Goal: Information Seeking & Learning: Learn about a topic

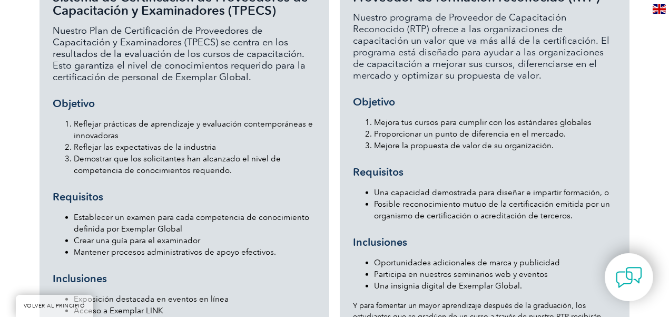
scroll to position [1101, 0]
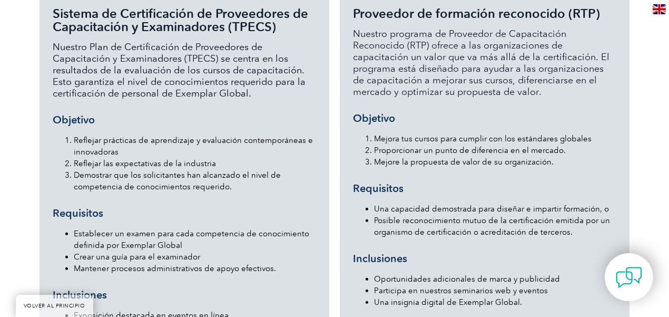
click at [412, 128] on div "Proveedor de formación reconocido (RTP) Nuestro programa de Proveedor de Capaci…" at bounding box center [485, 207] width 264 height 401
click at [240, 25] on font "Sistema de Certificación de Proveedores de Capacitación y Examinadores (TPECS)" at bounding box center [181, 20] width 256 height 28
drag, startPoint x: 234, startPoint y: 23, endPoint x: 271, endPoint y: 28, distance: 37.8
click at [271, 28] on font "Sistema de Certificación de Proveedores de Capacitación y Examinadores (TPECS)" at bounding box center [181, 20] width 256 height 28
drag, startPoint x: 152, startPoint y: 48, endPoint x: 203, endPoint y: 64, distance: 53.0
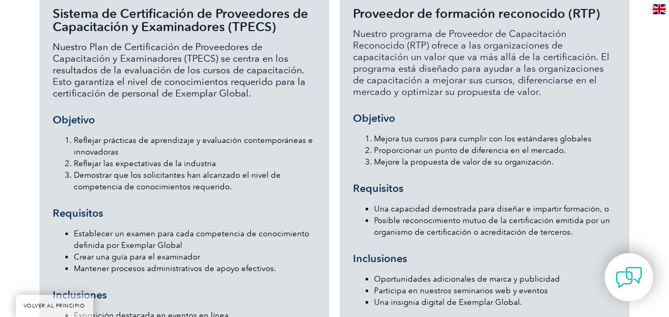
click at [203, 64] on font "Nuestro Plan de Certificación de Proveedores de Capacitación y Examinadores (TP…" at bounding box center [179, 70] width 253 height 58
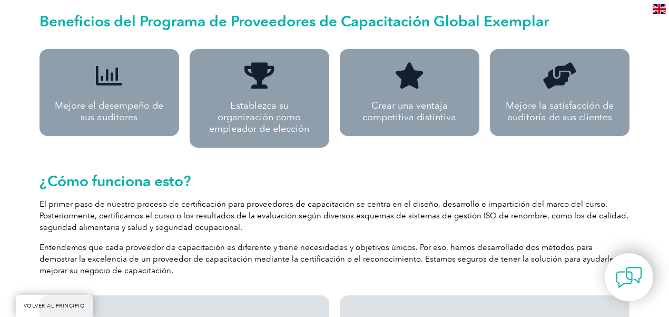
scroll to position [775, 0]
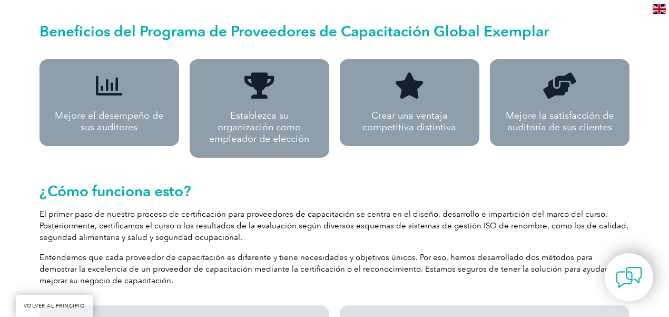
click at [357, 226] on font "El primer paso de nuestro proceso de certificación para proveedores de capacita…" at bounding box center [334, 225] width 589 height 33
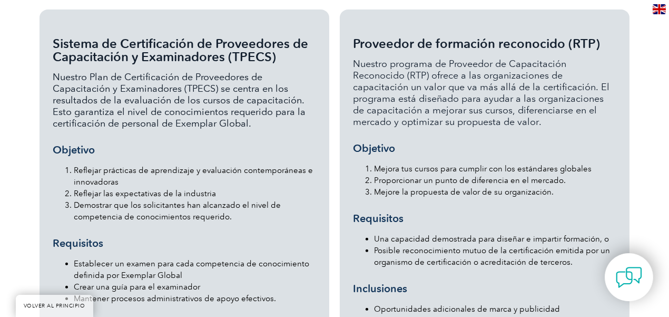
scroll to position [1078, 0]
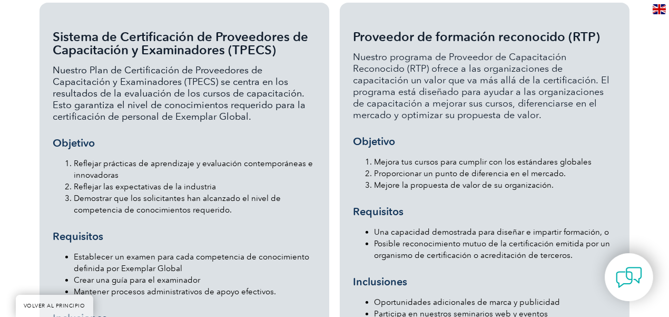
click at [546, 119] on p "Nuestro programa de Proveedor de Capacitación Reconocido (RTP) ofrece a las org…" at bounding box center [485, 86] width 264 height 70
drag, startPoint x: 675, startPoint y: 172, endPoint x: 463, endPoint y: 130, distance: 216.5
click at [463, 130] on div "Proveedor de formación reconocido (RTP) Nuestro programa de Proveedor de Capaci…" at bounding box center [485, 230] width 264 height 401
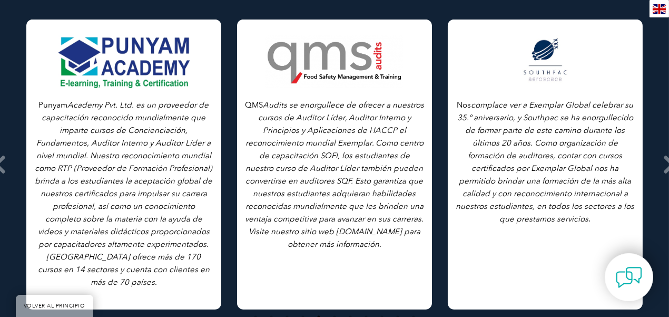
scroll to position [1793, 0]
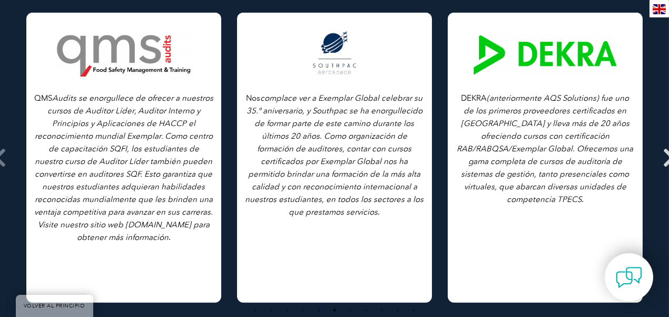
click at [665, 158] on icon at bounding box center [669, 158] width 13 height 0
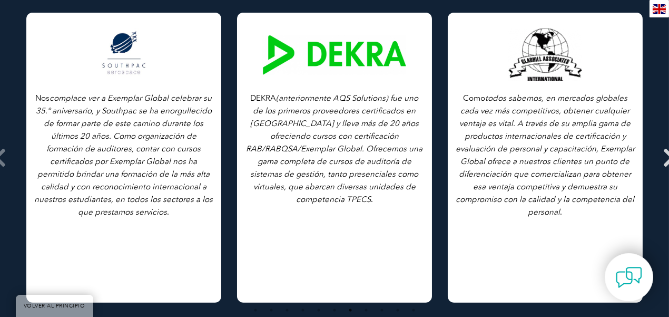
click at [665, 158] on icon at bounding box center [669, 158] width 13 height 0
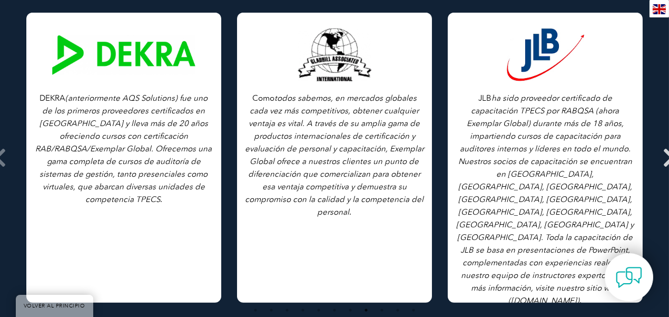
click at [668, 158] on icon at bounding box center [669, 158] width 13 height 0
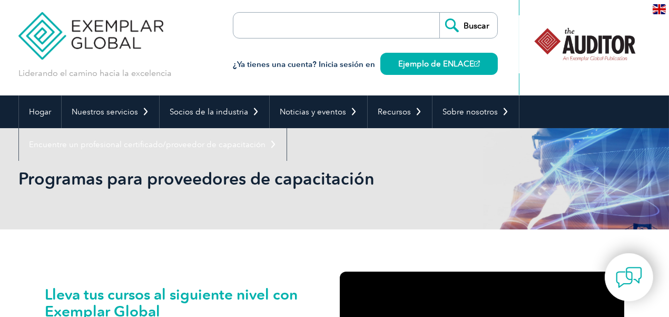
scroll to position [0, 0]
